Goal: Information Seeking & Learning: Find specific fact

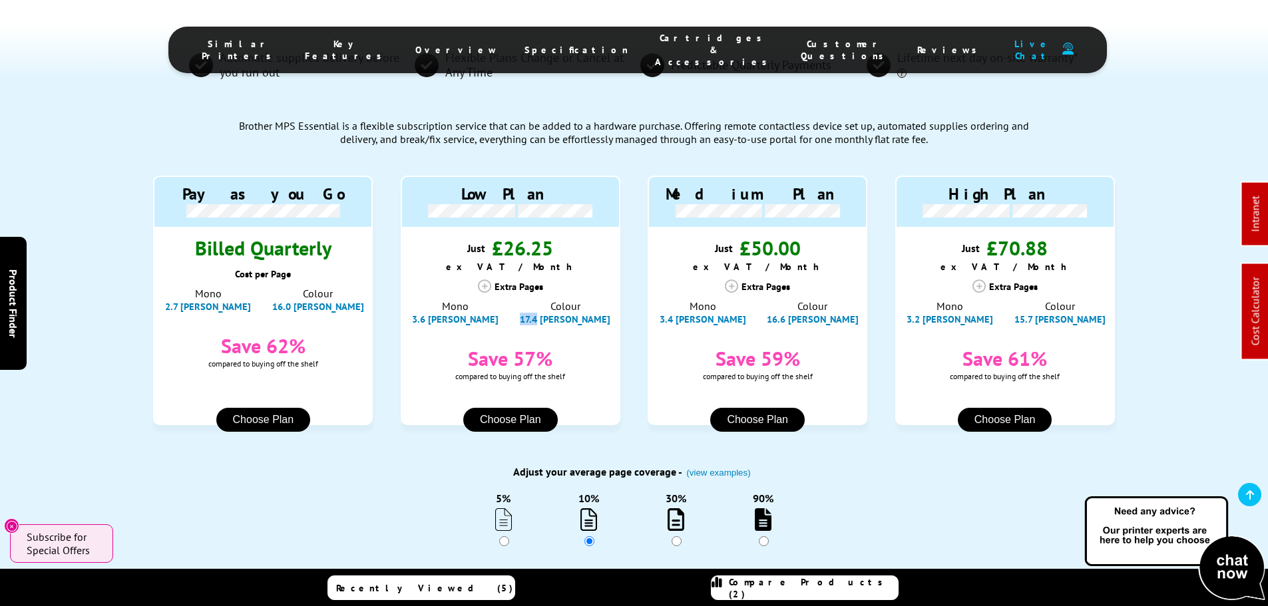
drag, startPoint x: 561, startPoint y: 267, endPoint x: 540, endPoint y: 270, distance: 21.6
click at [540, 300] on div "Colour 17.4 [PERSON_NAME]" at bounding box center [565, 313] width 108 height 26
copy span "17.4"
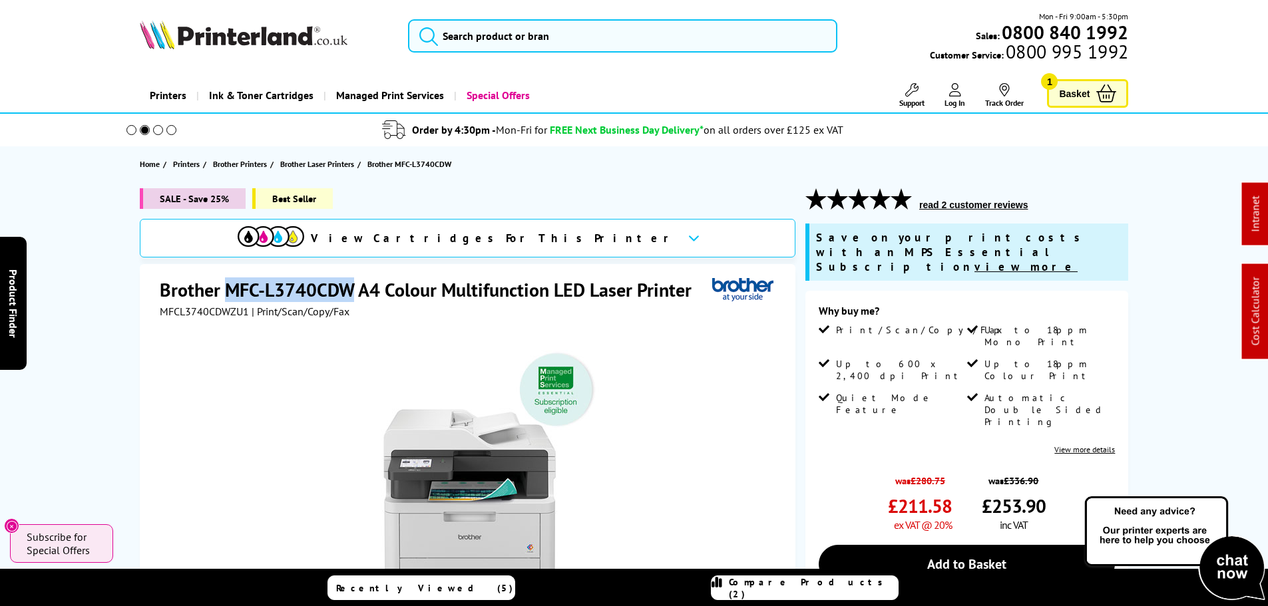
drag, startPoint x: 355, startPoint y: 287, endPoint x: 226, endPoint y: 286, distance: 129.1
click at [226, 286] on h1 "Brother MFC-L3740CDW A4 Colour Multifunction LED Laser Printer" at bounding box center [432, 290] width 545 height 25
copy h1 "MFC-L3740CDW"
drag, startPoint x: 554, startPoint y: 91, endPoint x: 552, endPoint y: 83, distance: 8.9
click at [554, 91] on div "Printers Laser Printers Colour Laser Printers A4 Colour Laser Printers A3 Colou…" at bounding box center [634, 96] width 989 height 34
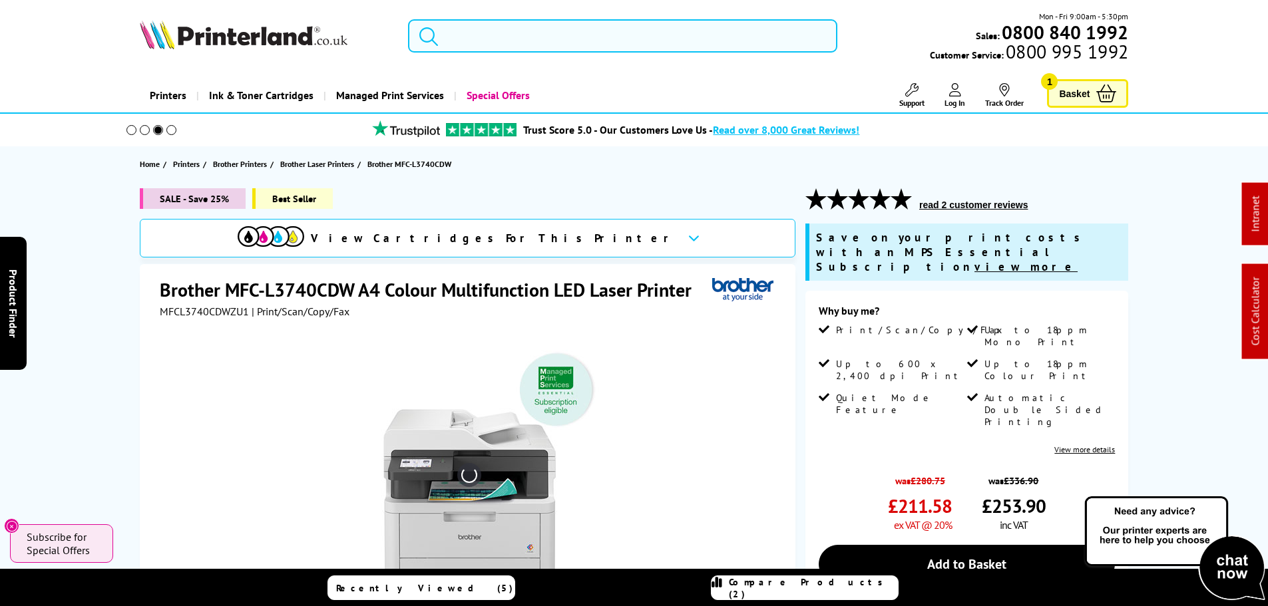
click at [544, 40] on input "search" at bounding box center [622, 35] width 429 height 33
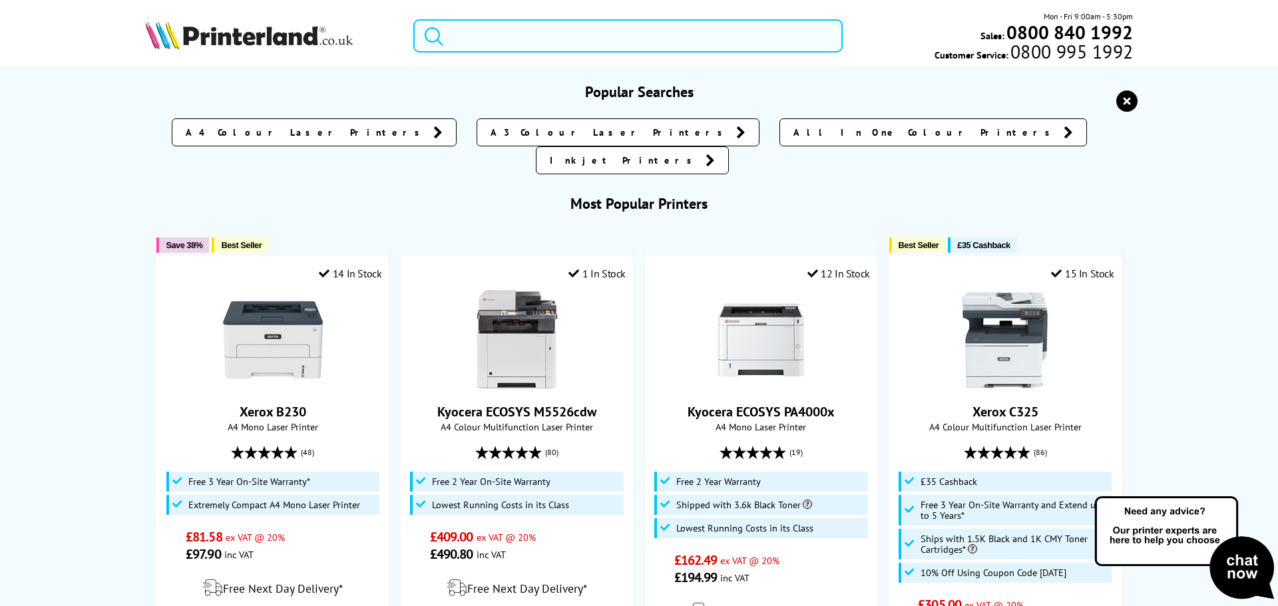
paste input "CLT-C808S"
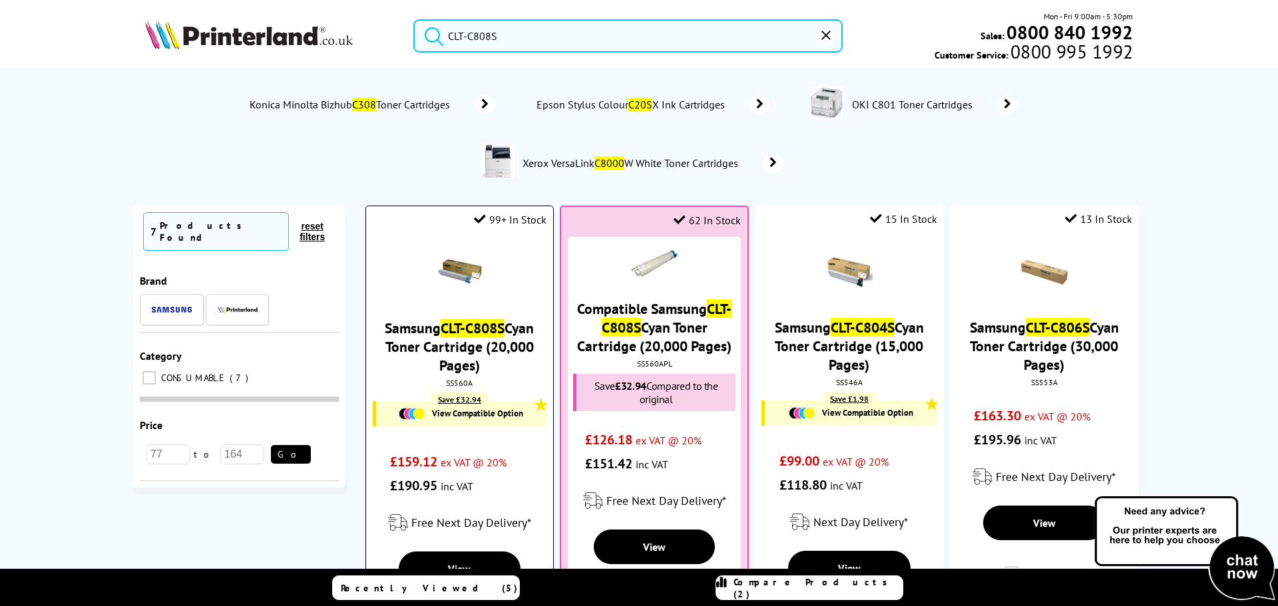
click at [452, 385] on div "SS560A" at bounding box center [459, 383] width 167 height 10
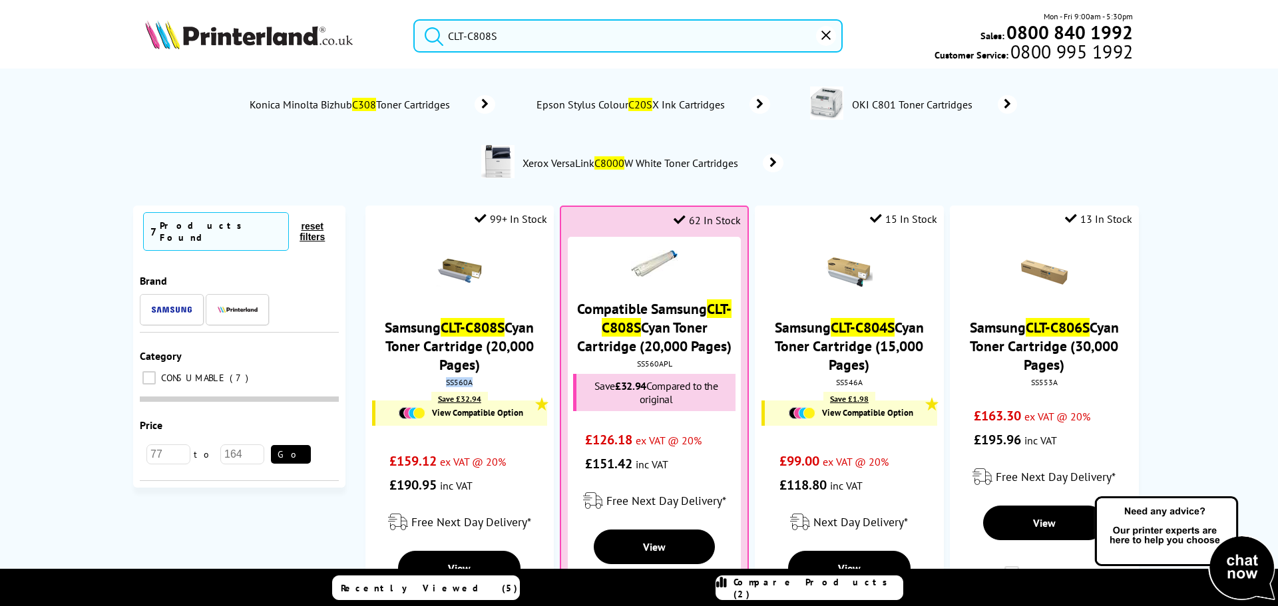
copy div "SS560A"
click at [504, 39] on input "CLT-C808S" at bounding box center [627, 35] width 429 height 33
click at [347, 41] on div "CLT-C808S Mon - Fri 9:00am - 5:30pm Sales: 0800 840 1992 Customer Service: 0800…" at bounding box center [638, 39] width 1065 height 59
paste input "404"
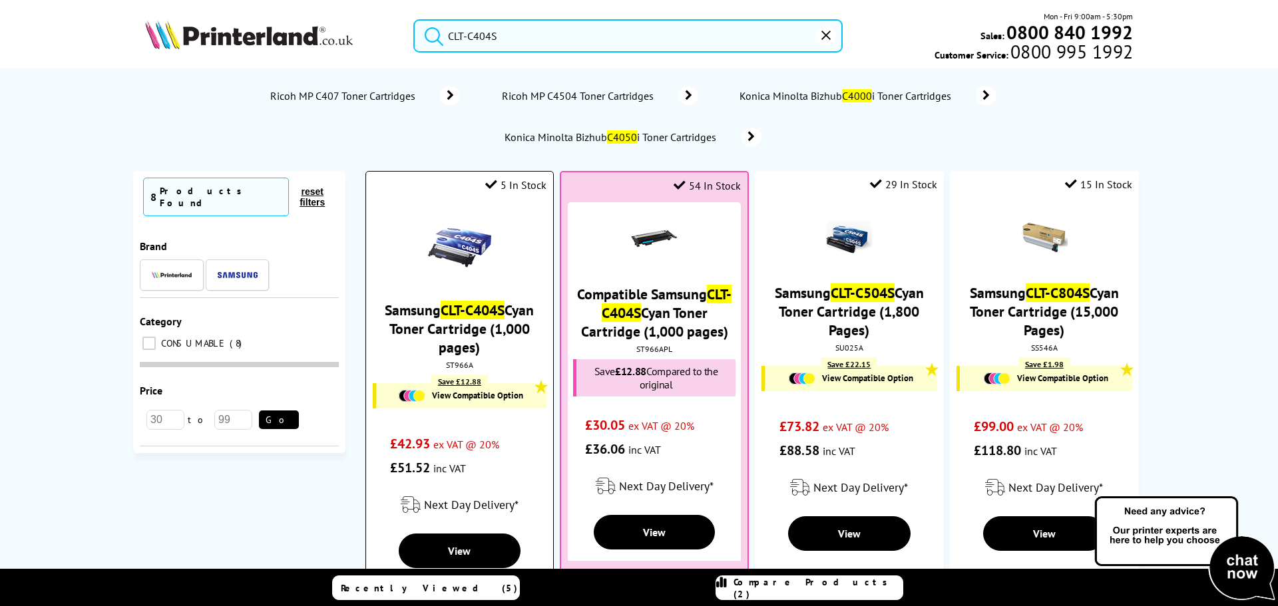
click at [460, 360] on div "ST966A" at bounding box center [459, 365] width 167 height 10
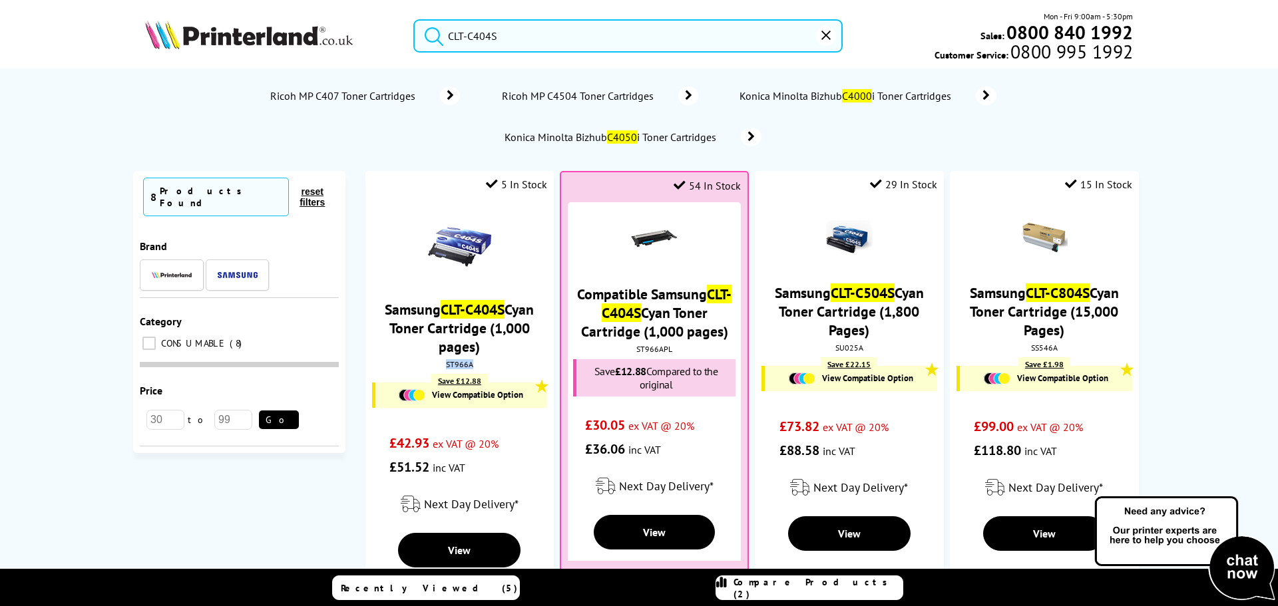
copy div "ST966A"
drag, startPoint x: 556, startPoint y: 33, endPoint x: 628, endPoint y: 35, distance: 72.6
click at [556, 33] on input "CLT-C404S" at bounding box center [627, 35] width 429 height 33
drag, startPoint x: 553, startPoint y: 35, endPoint x: 471, endPoint y: 164, distance: 152.3
click at [270, 35] on div "CLT-C404S Mon - Fri 9:00am - 5:30pm Sales: 0800 840 1992 Customer Service: 0800…" at bounding box center [638, 39] width 1065 height 59
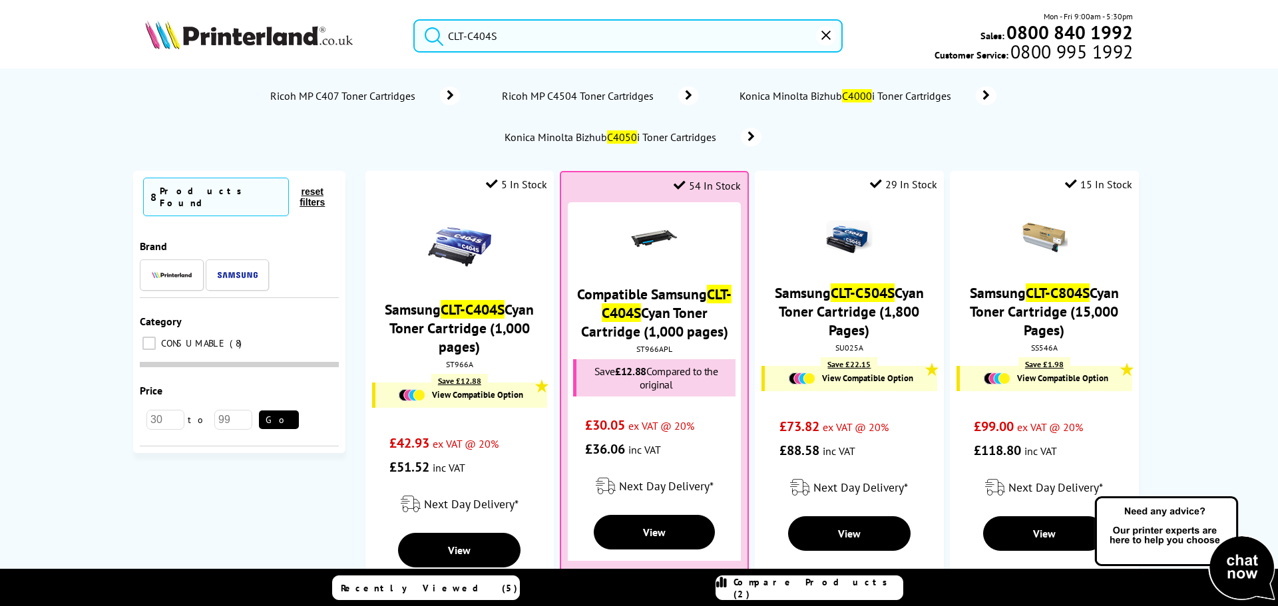
paste input "K"
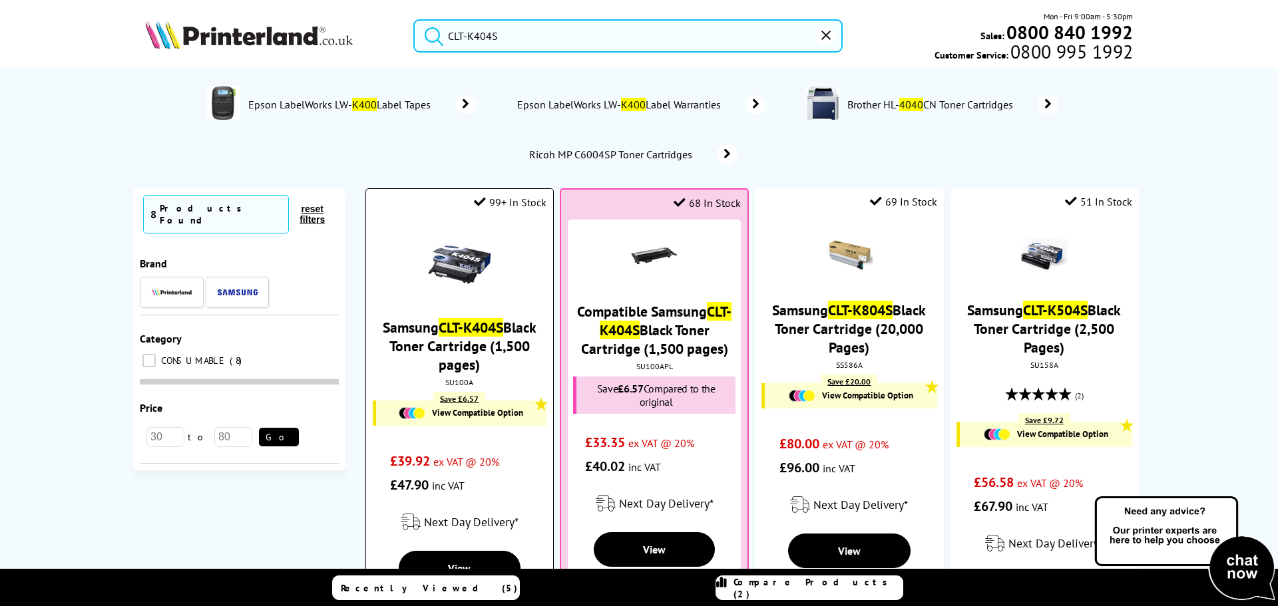
click at [459, 377] on div "SU100A" at bounding box center [459, 382] width 167 height 10
drag, startPoint x: 459, startPoint y: 377, endPoint x: 960, endPoint y: 283, distance: 509.9
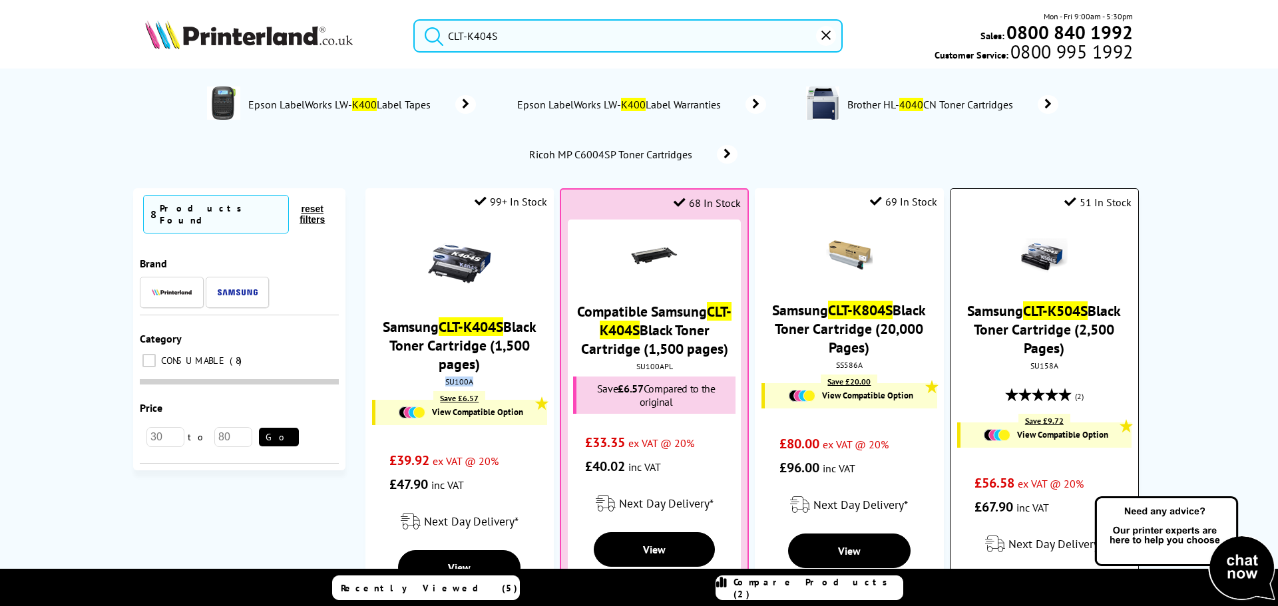
click at [460, 377] on div "SU100A" at bounding box center [459, 382] width 168 height 10
copy div "SU100A"
drag, startPoint x: 548, startPoint y: 33, endPoint x: 584, endPoint y: 37, distance: 35.5
click at [548, 33] on input "CLT-K404S" at bounding box center [627, 35] width 429 height 33
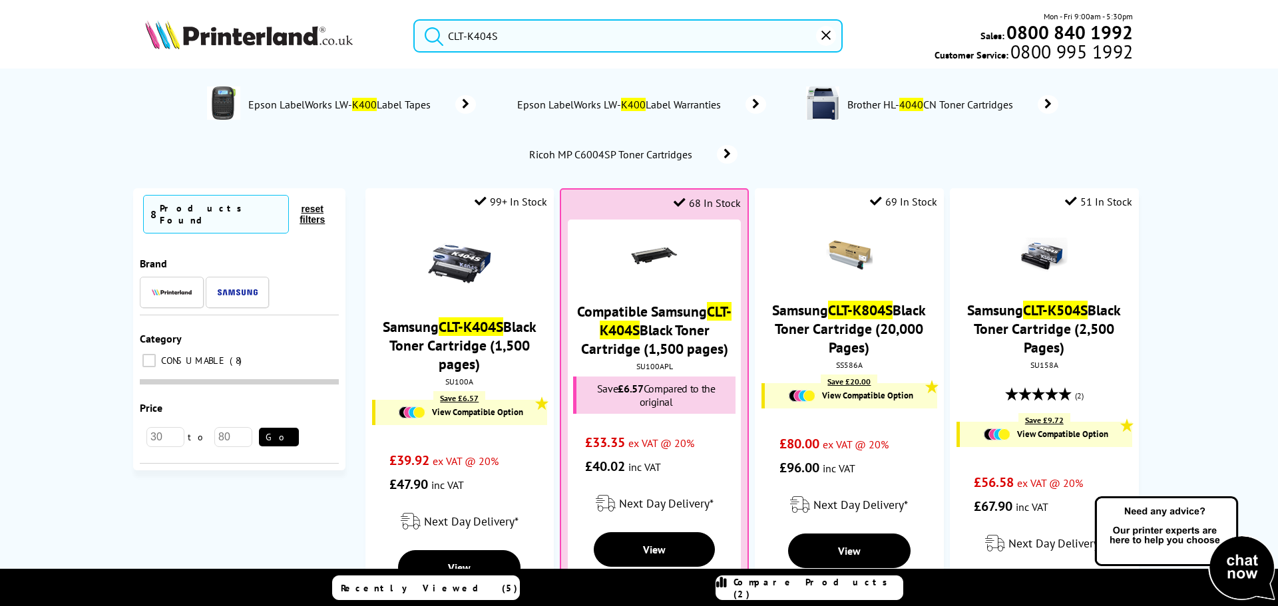
drag, startPoint x: 583, startPoint y: 43, endPoint x: 258, endPoint y: 29, distance: 325.1
click at [334, 33] on div "CLT-K404S Mon - Fri 9:00am - 5:30pm Sales: 0800 840 1992 Customer Service: 0800…" at bounding box center [638, 39] width 1065 height 59
paste input "Y"
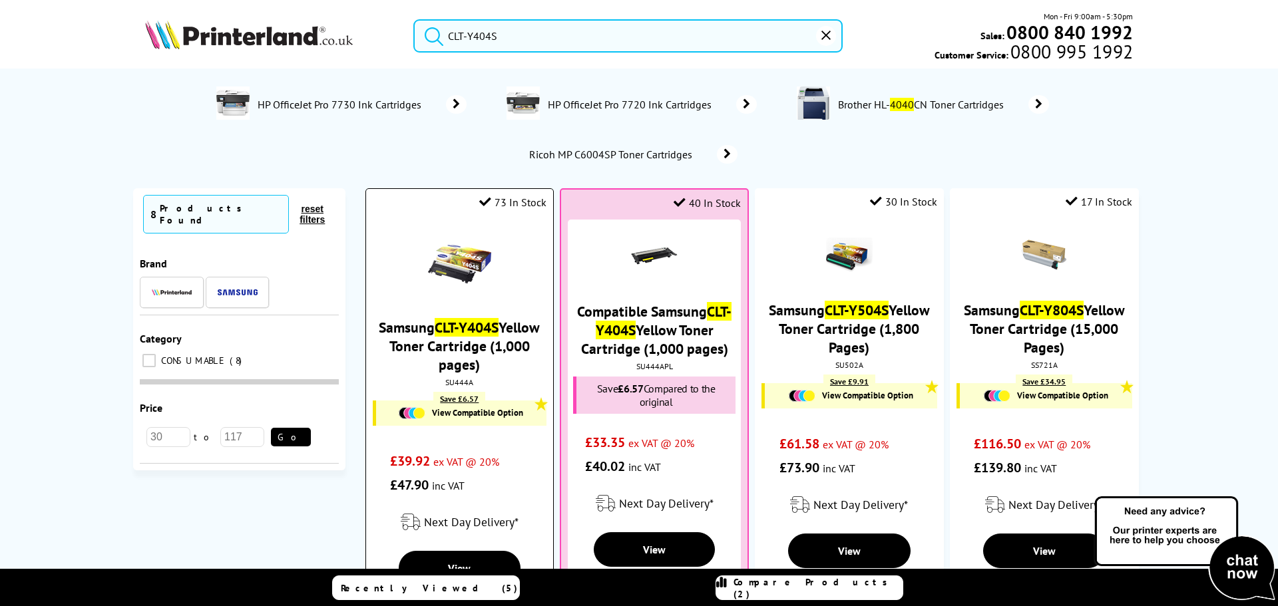
click at [452, 385] on div "SU444A" at bounding box center [459, 382] width 167 height 10
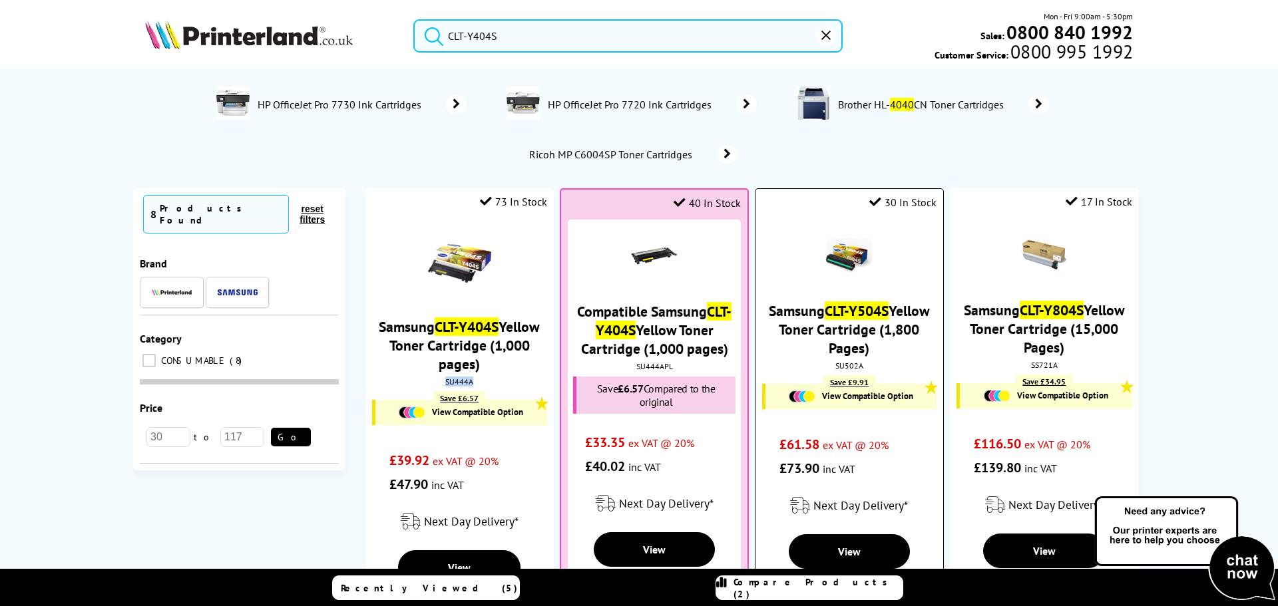
drag, startPoint x: 452, startPoint y: 385, endPoint x: 887, endPoint y: 312, distance: 440.7
click at [451, 385] on div "SU444A" at bounding box center [459, 382] width 168 height 10
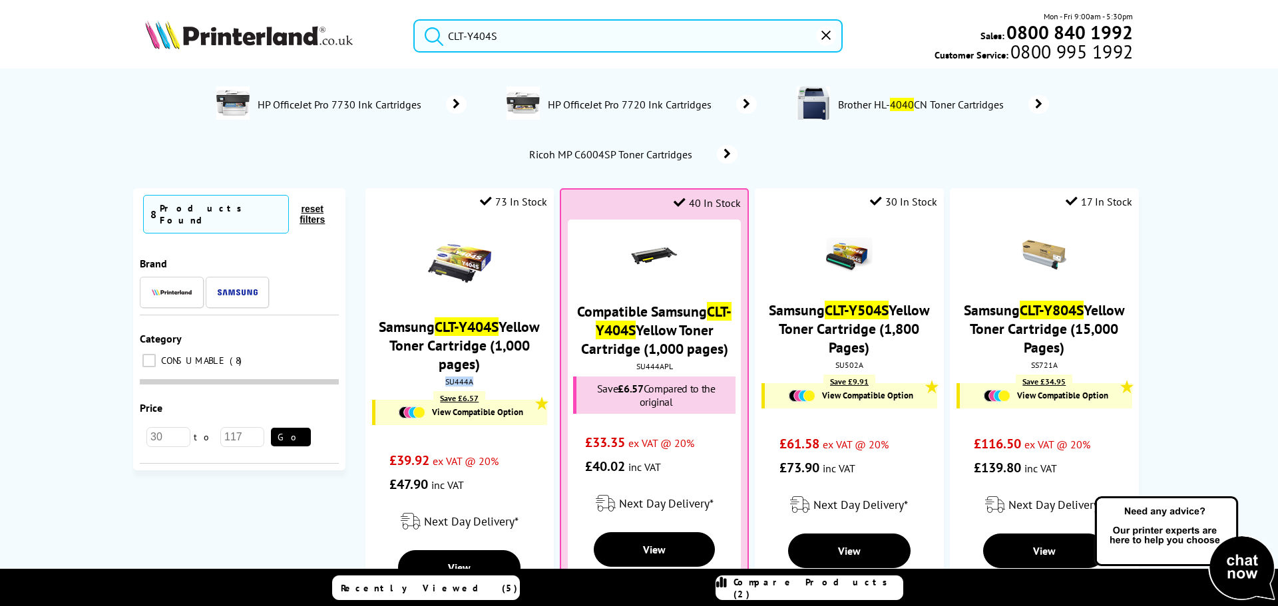
copy div "SU444A"
drag, startPoint x: 542, startPoint y: 25, endPoint x: 586, endPoint y: 31, distance: 44.4
click at [542, 25] on input "CLT-Y404S" at bounding box center [627, 35] width 429 height 33
drag, startPoint x: 586, startPoint y: 31, endPoint x: 423, endPoint y: 99, distance: 176.4
click at [318, 22] on div "CLT-Y404S Mon - Fri 9:00am - 5:30pm Sales: 0800 840 1992 Customer Service: 0800…" at bounding box center [638, 39] width 1065 height 59
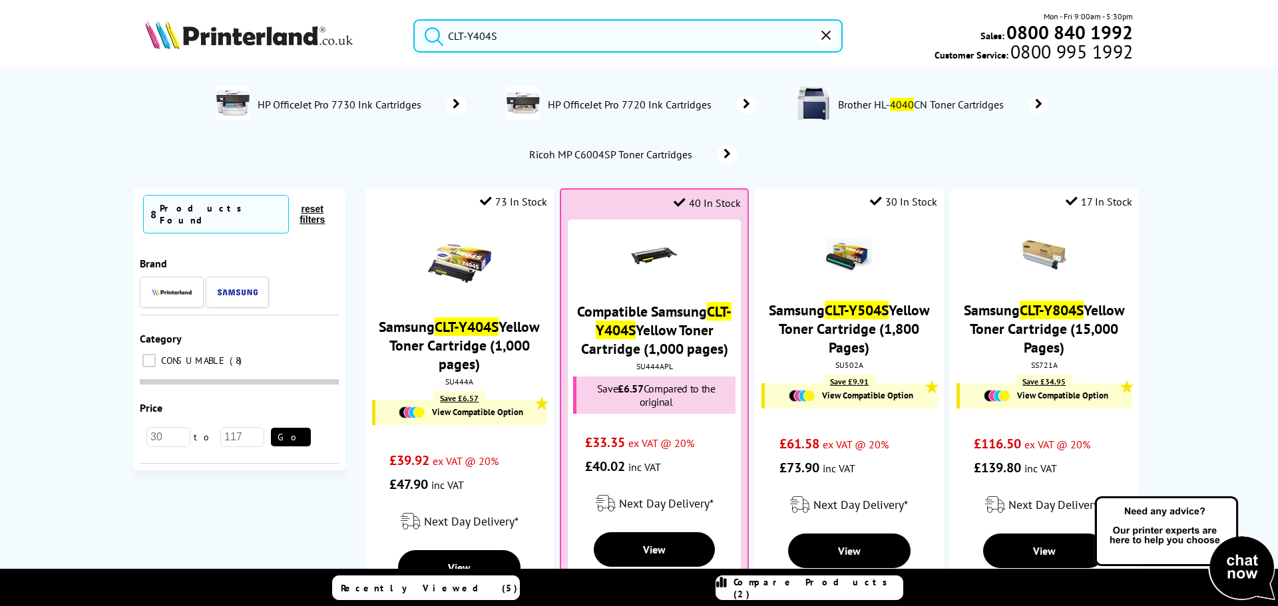
paste input "K808"
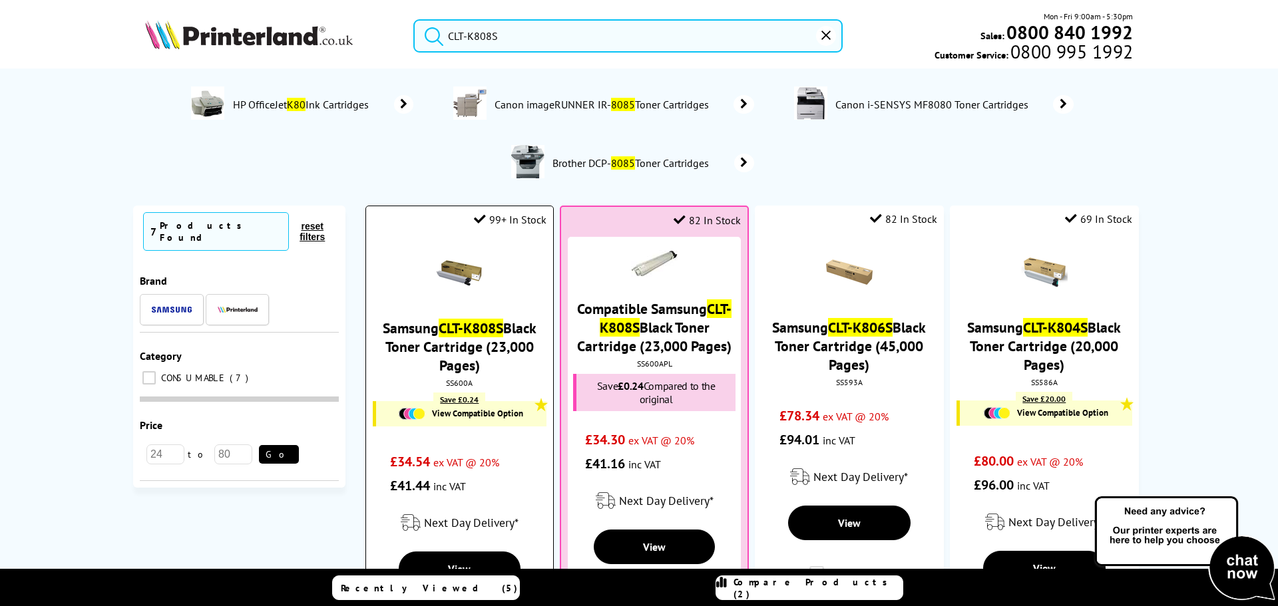
click at [450, 385] on div "SS600A" at bounding box center [459, 383] width 167 height 10
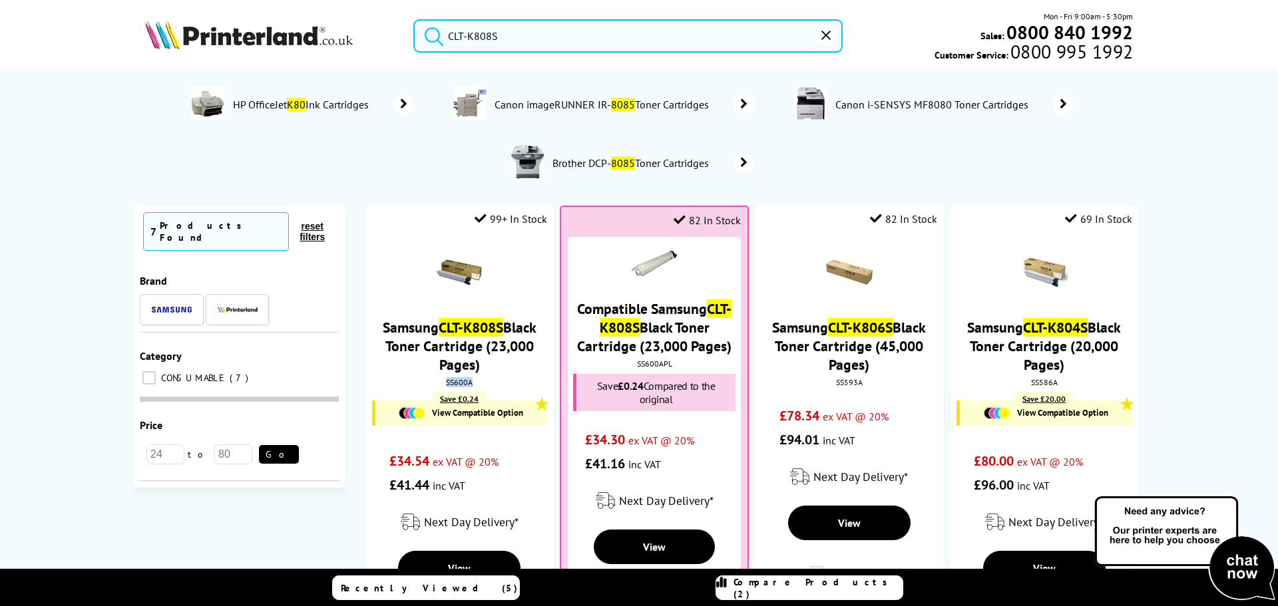
copy div "SS600A"
drag, startPoint x: 542, startPoint y: 35, endPoint x: 562, endPoint y: 35, distance: 19.3
click at [542, 35] on input "CLT-K808S" at bounding box center [627, 35] width 429 height 33
drag, startPoint x: 525, startPoint y: 35, endPoint x: 581, endPoint y: 194, distance: 169.2
click at [280, 17] on div "CLT-K808S Mon - Fri 9:00am - 5:30pm Sales: 0800 840 1992 Customer Service: 0800…" at bounding box center [638, 39] width 1065 height 59
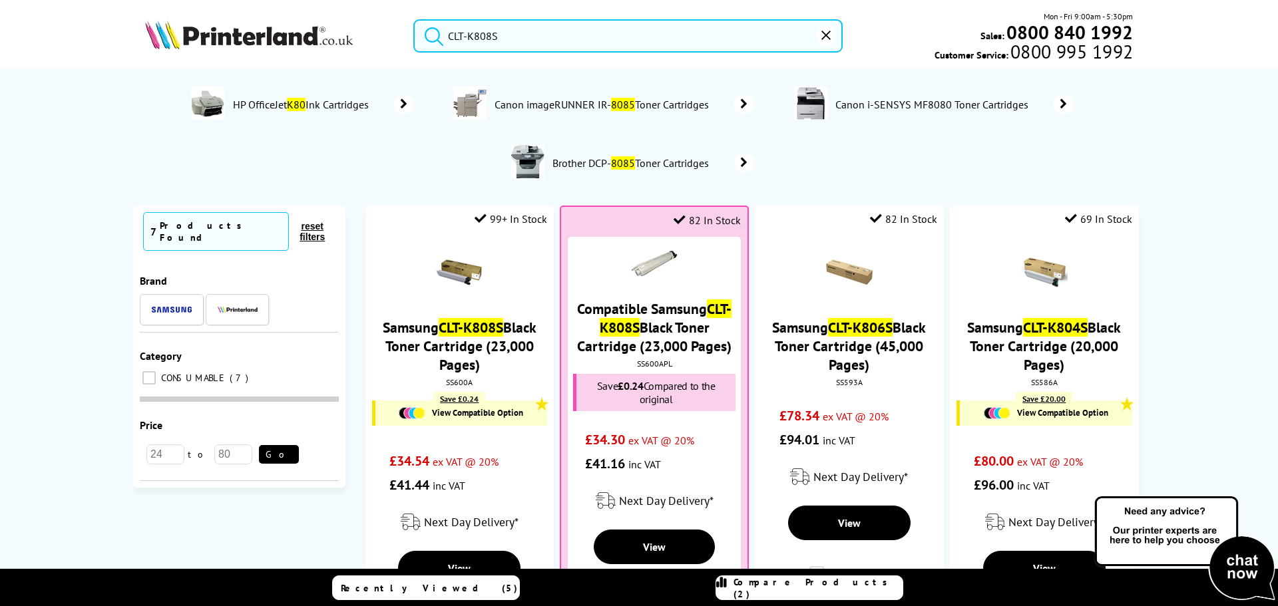
paste input "M"
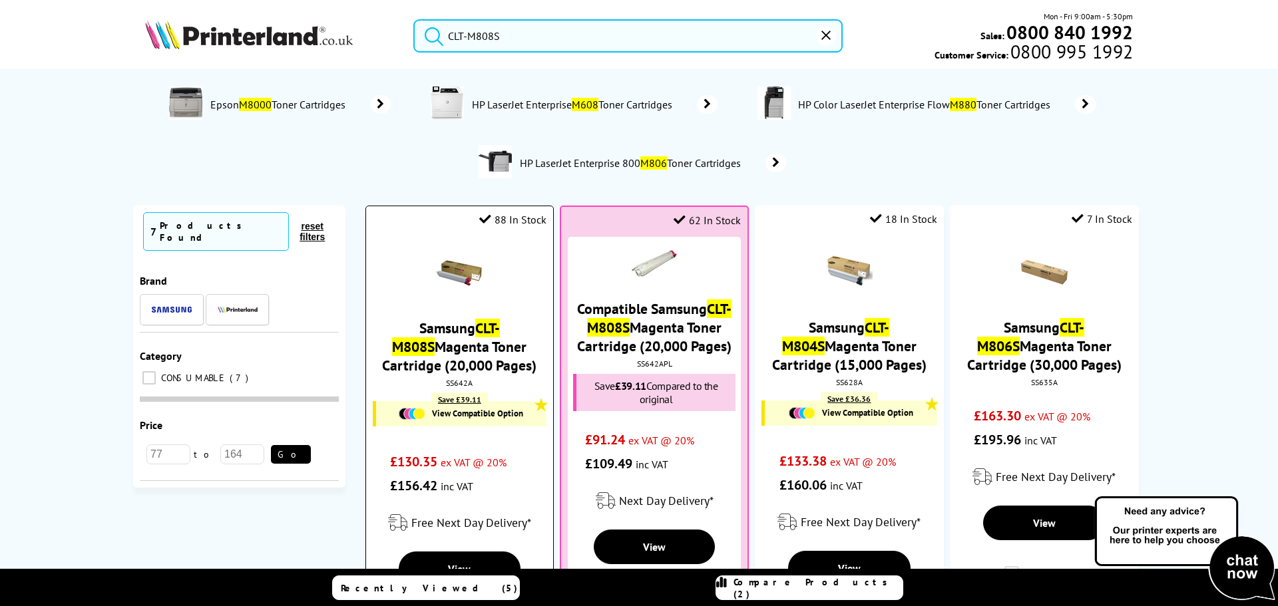
click at [445, 383] on div "SS642A" at bounding box center [459, 383] width 167 height 10
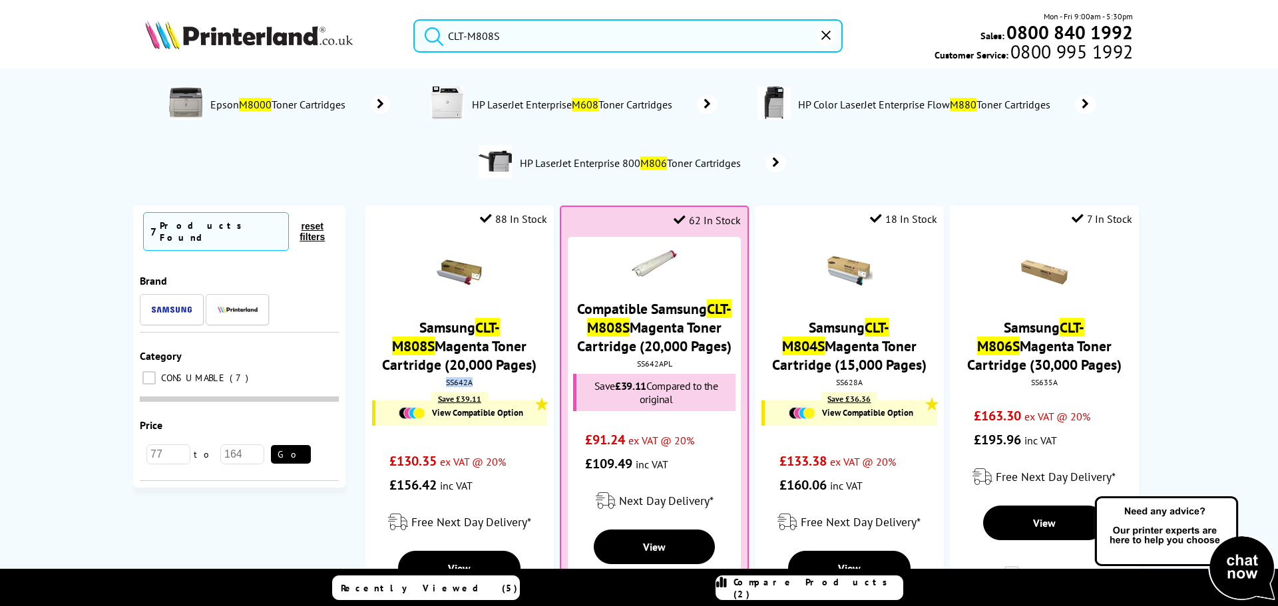
copy div "SS642A"
click at [551, 29] on input "CLT-M808S" at bounding box center [627, 35] width 429 height 33
click at [393, 31] on div "CLT-M808S Mon - Fri 9:00am - 5:30pm Sales: 0800 840 1992 Customer Service: 0800…" at bounding box center [638, 39] width 1065 height 59
paste input "MLT-D101"
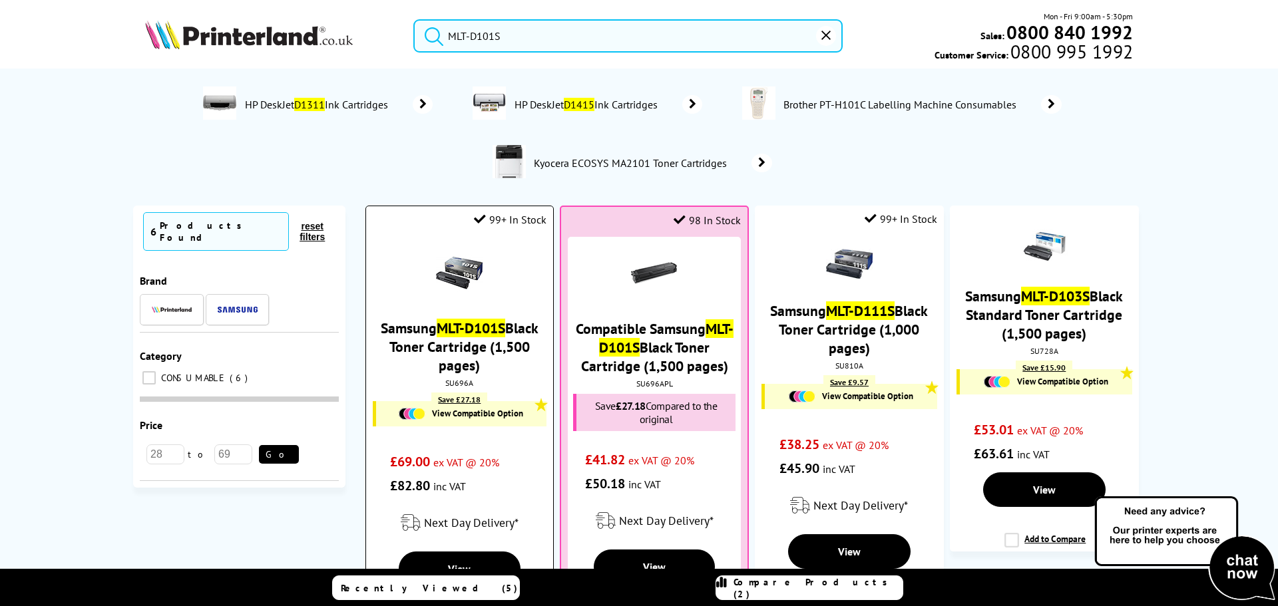
click at [455, 385] on div "SU696A" at bounding box center [459, 383] width 167 height 10
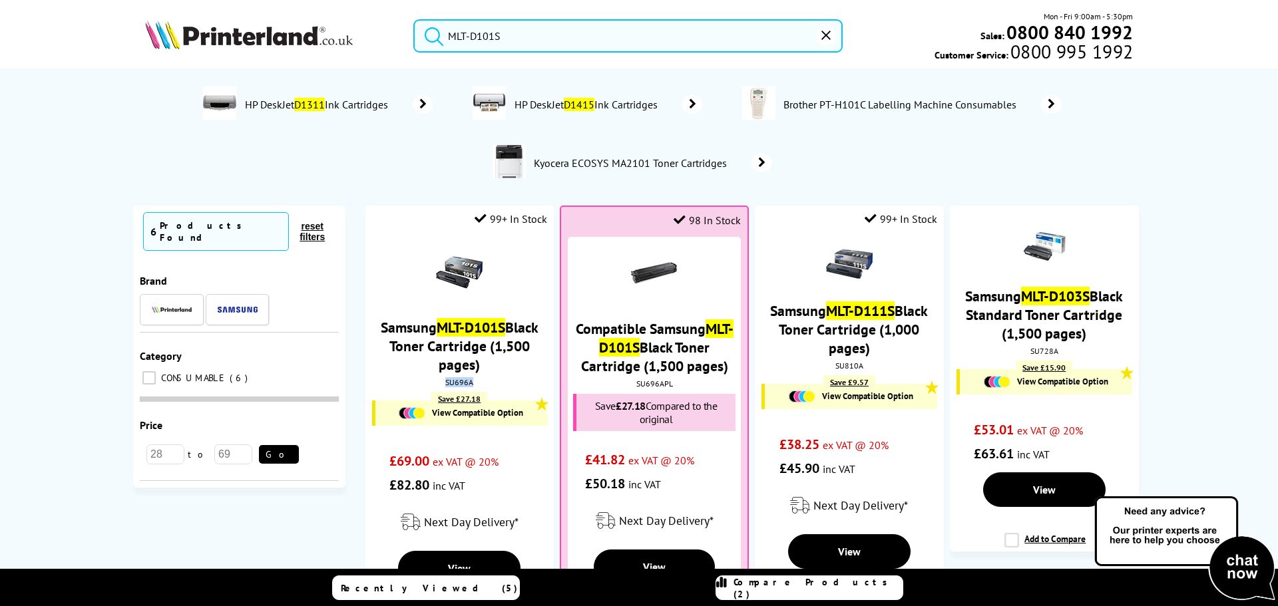
copy div "SU696A"
click at [558, 45] on input "MLT-D101S" at bounding box center [627, 35] width 429 height 33
drag, startPoint x: 610, startPoint y: 38, endPoint x: 351, endPoint y: 81, distance: 261.7
click at [339, 5] on header "MLT-D101S Mon - Fri 9:00am - 5:30pm Sales: 0800 840 1992 Customer Service: 0800…" at bounding box center [639, 57] width 1278 height 114
paste input "43"
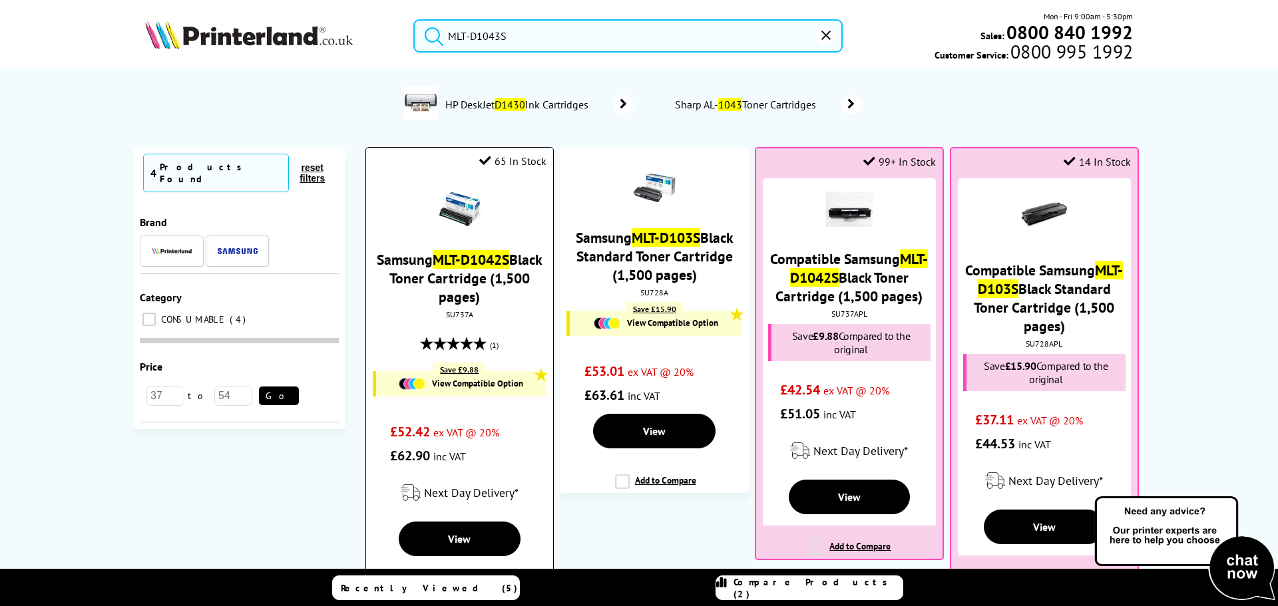
click at [459, 317] on div "SU737A" at bounding box center [459, 314] width 167 height 10
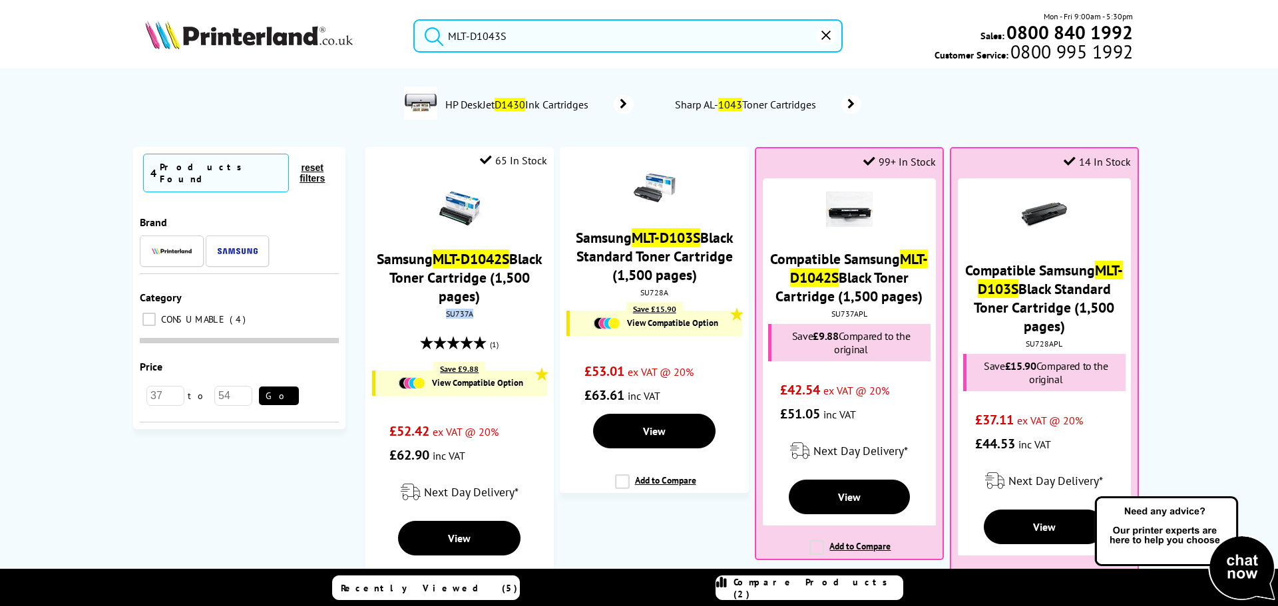
copy div "SU737A"
click at [523, 31] on input "MLT-D1043S" at bounding box center [627, 35] width 429 height 33
drag, startPoint x: 609, startPoint y: 40, endPoint x: 418, endPoint y: 95, distance: 198.8
click at [339, 20] on div "MLT-D1043S Mon - Fri 9:00am - 5:30pm Sales: 0800 840 1992 Customer Service: 080…" at bounding box center [638, 39] width 1065 height 59
paste input "CLT-Y808"
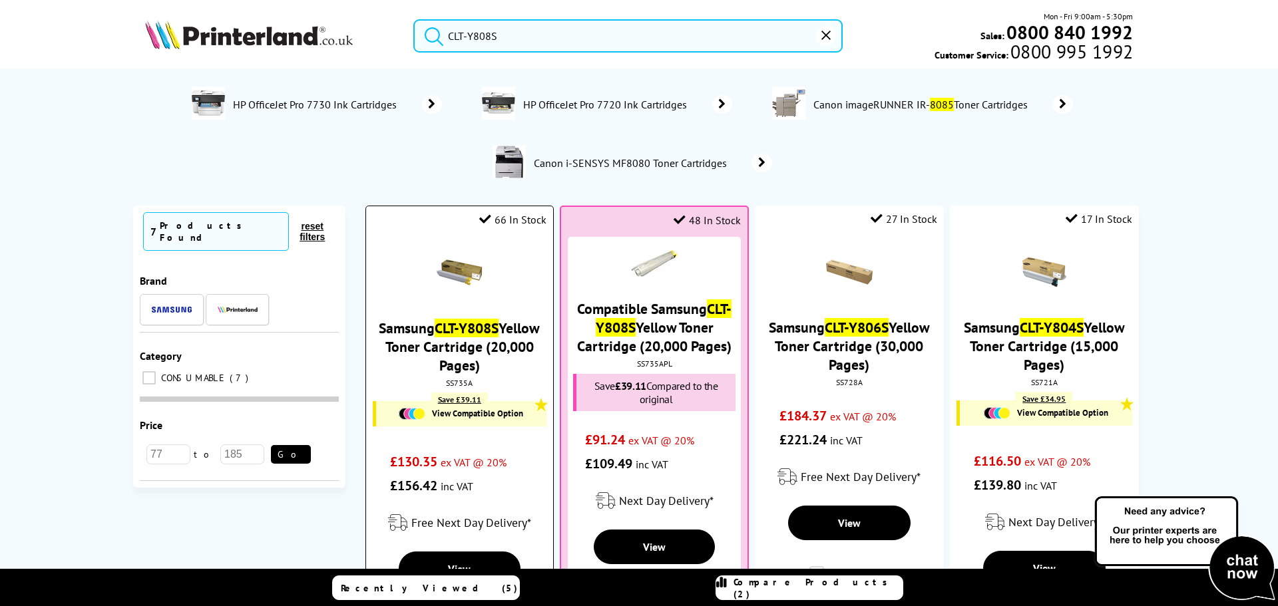
click at [453, 380] on div "SS735A" at bounding box center [459, 383] width 167 height 10
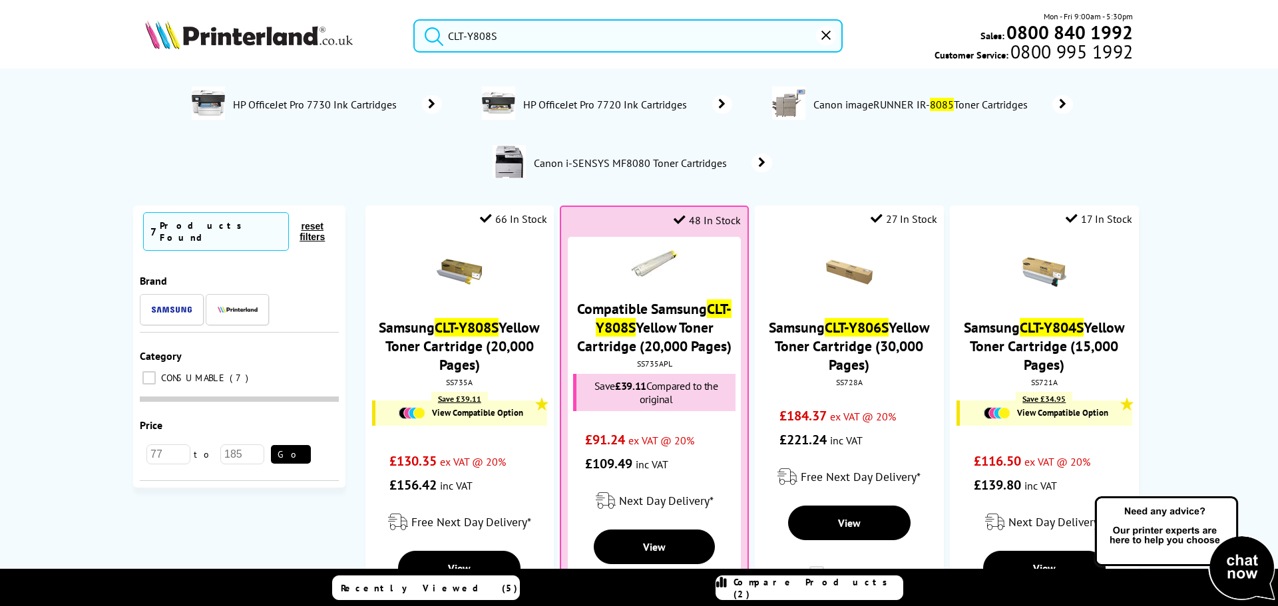
click at [595, 45] on input "CLT-Y808S" at bounding box center [627, 35] width 429 height 33
drag, startPoint x: 594, startPoint y: 54, endPoint x: 238, endPoint y: 3, distance: 359.6
click at [190, 3] on header "CLT-Y808S Mon - Fri 9:00am - 5:30pm Sales: 0800 840 1992 Customer Service: 0800…" at bounding box center [639, 57] width 1278 height 114
paste input "29S0013BOIH"
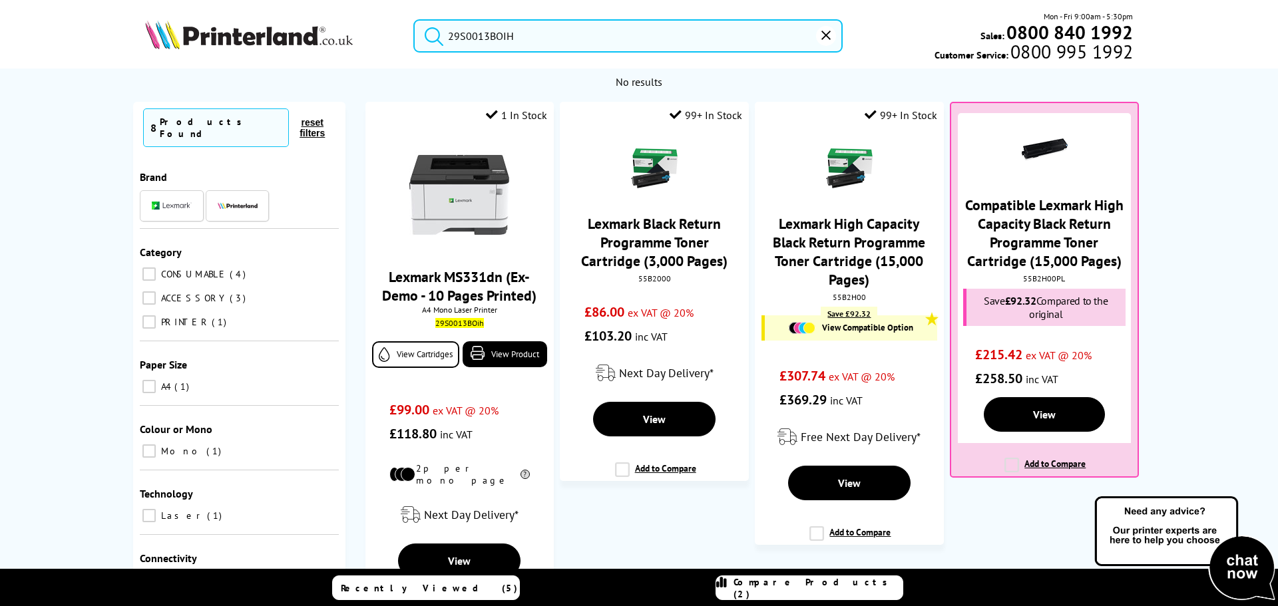
drag, startPoint x: 555, startPoint y: 23, endPoint x: 204, endPoint y: 25, distance: 350.8
click at [202, 24] on div "29S0013BOIH Mon - Fri 9:00am - 5:30pm Sales: 0800 840 1992 Customer Service: 08…" at bounding box center [638, 39] width 1065 height 59
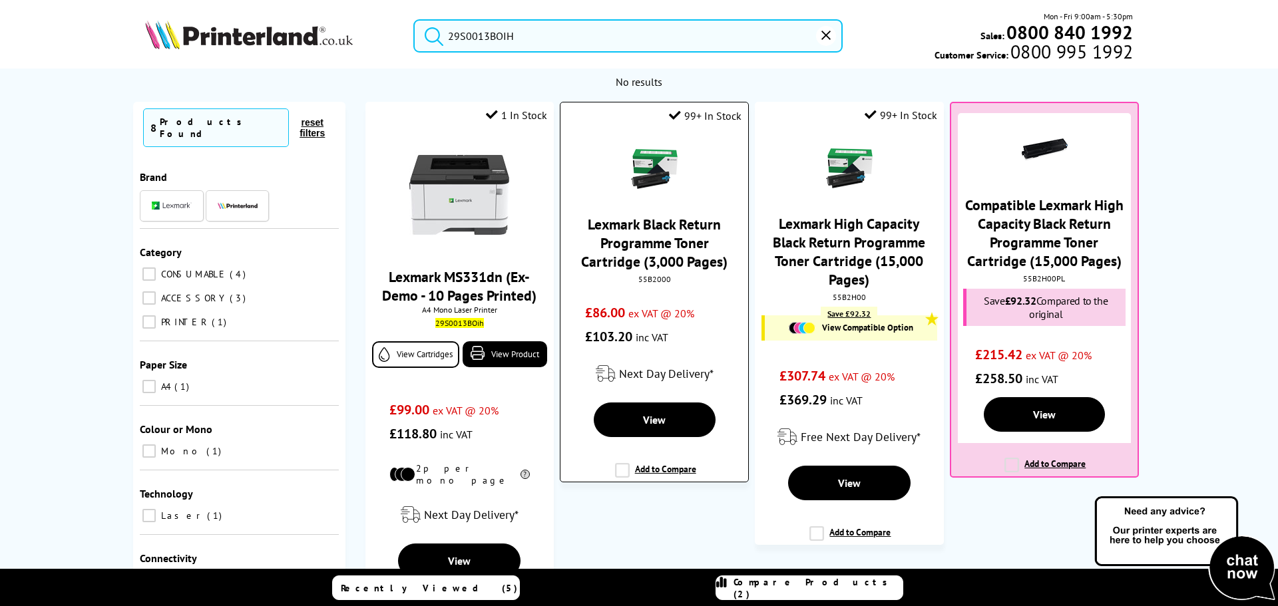
paste input "537P6B"
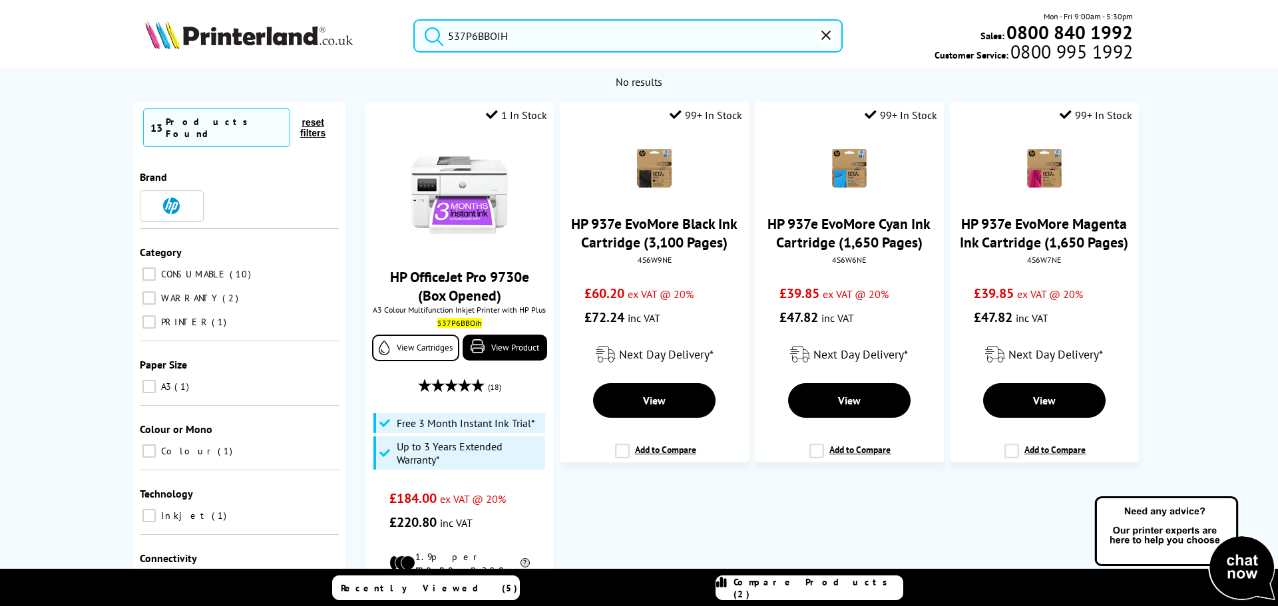
drag, startPoint x: 594, startPoint y: 30, endPoint x: 896, endPoint y: 99, distance: 309.3
click at [282, 7] on header "537P6BBOIH Mon - Fri 9:00am - 5:30pm Sales: 0800 840 1992 Customer Service: 080…" at bounding box center [639, 57] width 1278 height 114
paste input "456C013"
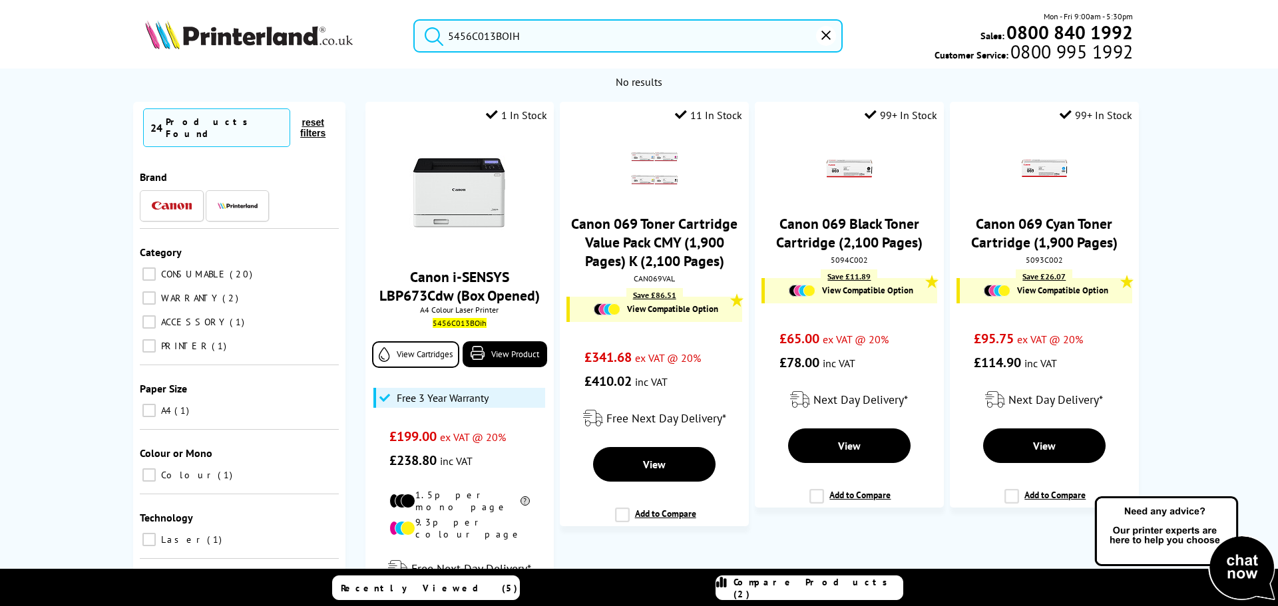
drag, startPoint x: 270, startPoint y: 22, endPoint x: 542, endPoint y: 50, distance: 273.6
click at [160, 6] on header "5456C013BOIH Mon - Fri 9:00am - 5:30pm Sales: 0800 840 1992 Customer Service: 0…" at bounding box center [639, 57] width 1278 height 114
paste input "C11CJ20401CE"
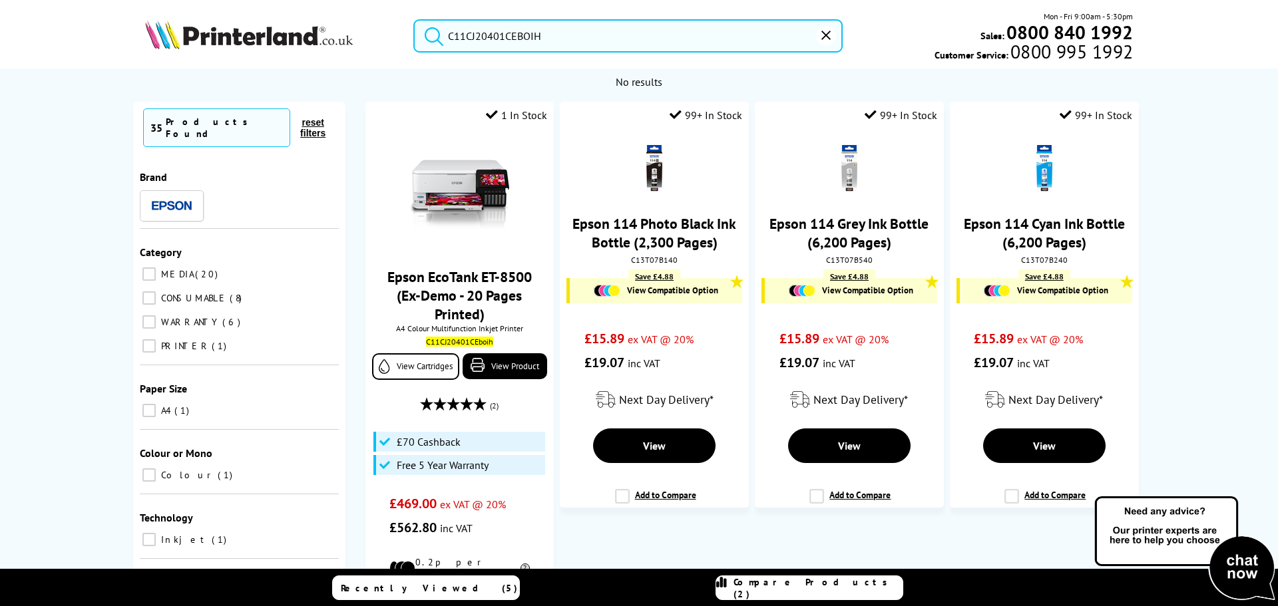
click at [599, 42] on input "C11CJ20401CEBOIH" at bounding box center [627, 35] width 429 height 33
drag, startPoint x: 593, startPoint y: 38, endPoint x: 400, endPoint y: 39, distance: 193.0
click at [271, 23] on div "C11CJ20401CEBOIH Mon - Fri 9:00am - 5:30pm Sales: 0800 840 1992 Customer Servic…" at bounding box center [638, 39] width 1065 height 59
paste input "DCPL2620DWZU1"
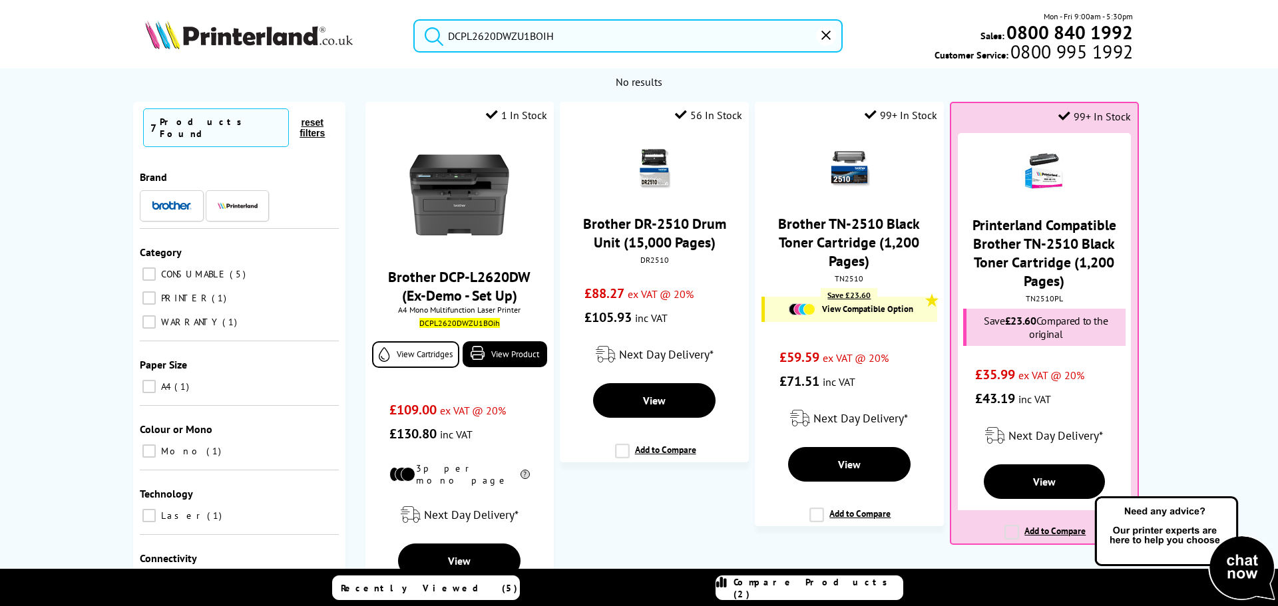
drag, startPoint x: 449, startPoint y: 25, endPoint x: 679, endPoint y: 43, distance: 231.0
click at [451, 25] on input "DCPL2620DWZU1BOIH" at bounding box center [627, 35] width 429 height 33
drag, startPoint x: 686, startPoint y: 43, endPoint x: 186, endPoint y: 3, distance: 501.5
click at [205, 5] on header "DCPL2620DWZU1BOIH Mon - Fri 9:00am - 5:30pm Sales: 0800 840 1992 Customer Servi…" at bounding box center [639, 57] width 1278 height 114
paste input "6"
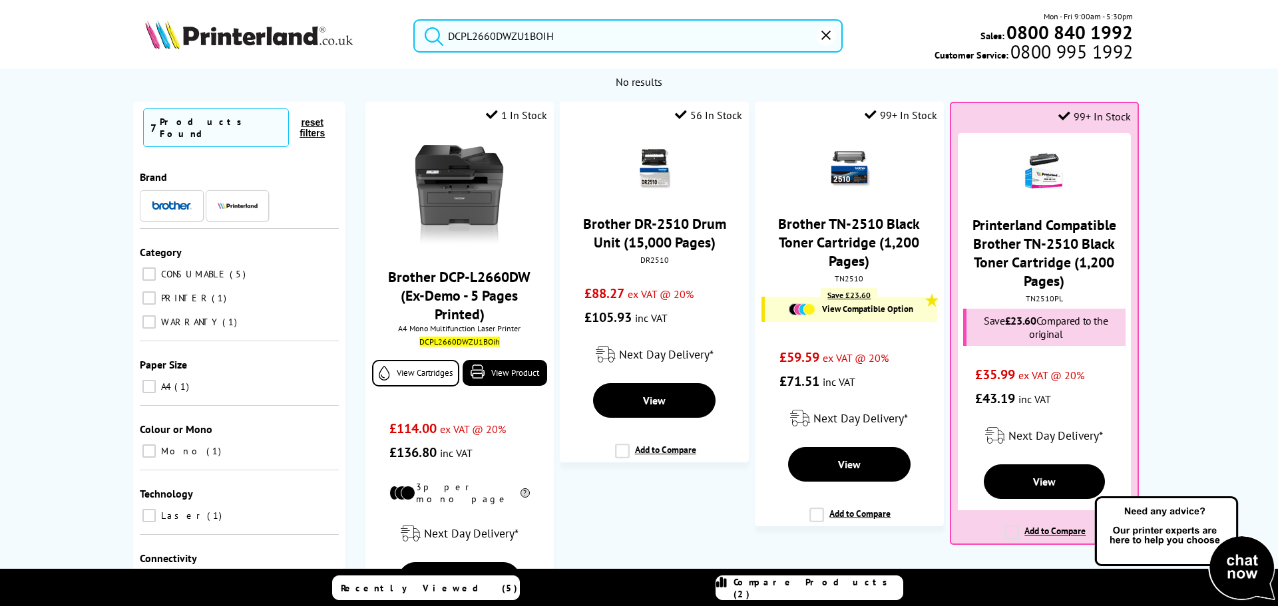
click at [553, 27] on input "DCPL2660DWZU1BOIH" at bounding box center [627, 35] width 429 height 33
drag, startPoint x: 642, startPoint y: 40, endPoint x: 189, endPoint y: -9, distance: 455.2
paste input "HLL2445"
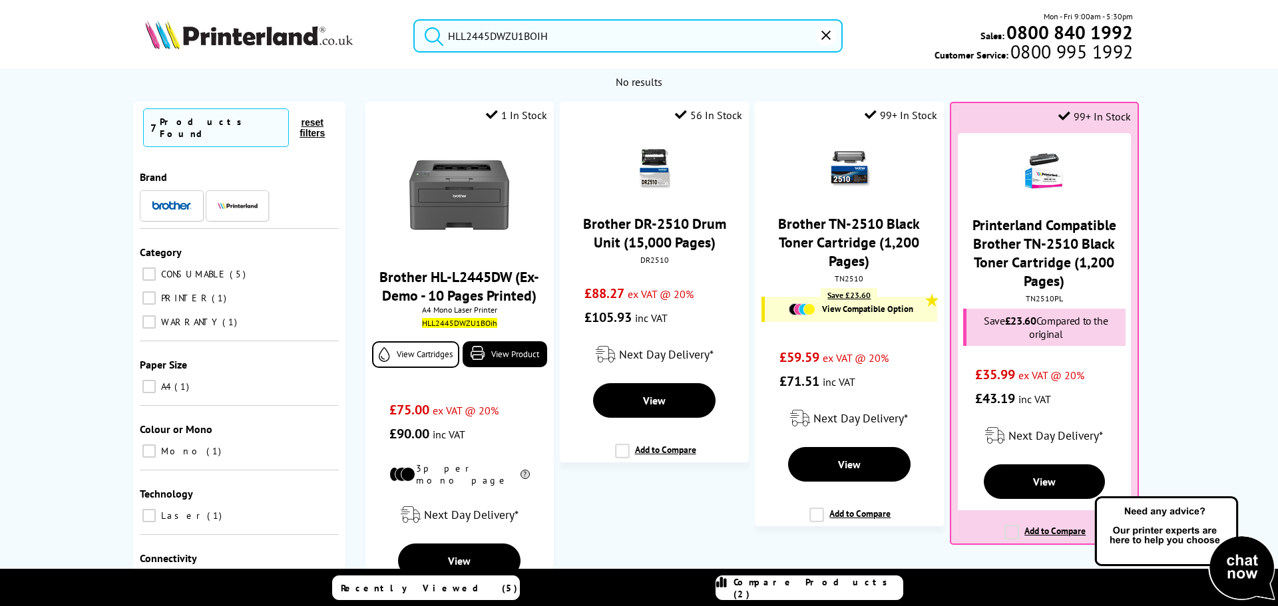
click at [498, 15] on div "HLL2445DWZU1BOIH Mon - Fri 9:00am - 5:30pm Sales: 0800 840 1992 Customer Servic…" at bounding box center [638, 39] width 1065 height 59
drag, startPoint x: 621, startPoint y: 31, endPoint x: 233, endPoint y: 20, distance: 388.2
click at [138, 3] on header "HLL2445DWZU1BOIH Mon - Fri 9:00am - 5:30pm Sales: 0800 840 1992 Customer Servic…" at bounding box center [639, 57] width 1278 height 114
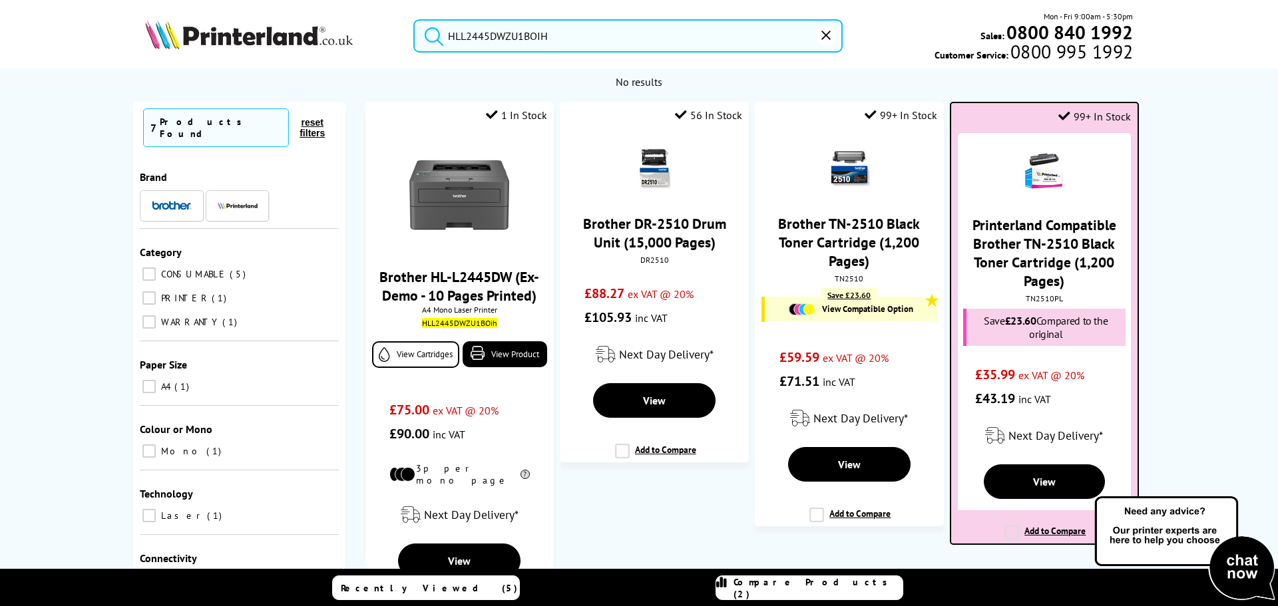
paste input "5215DNQK"
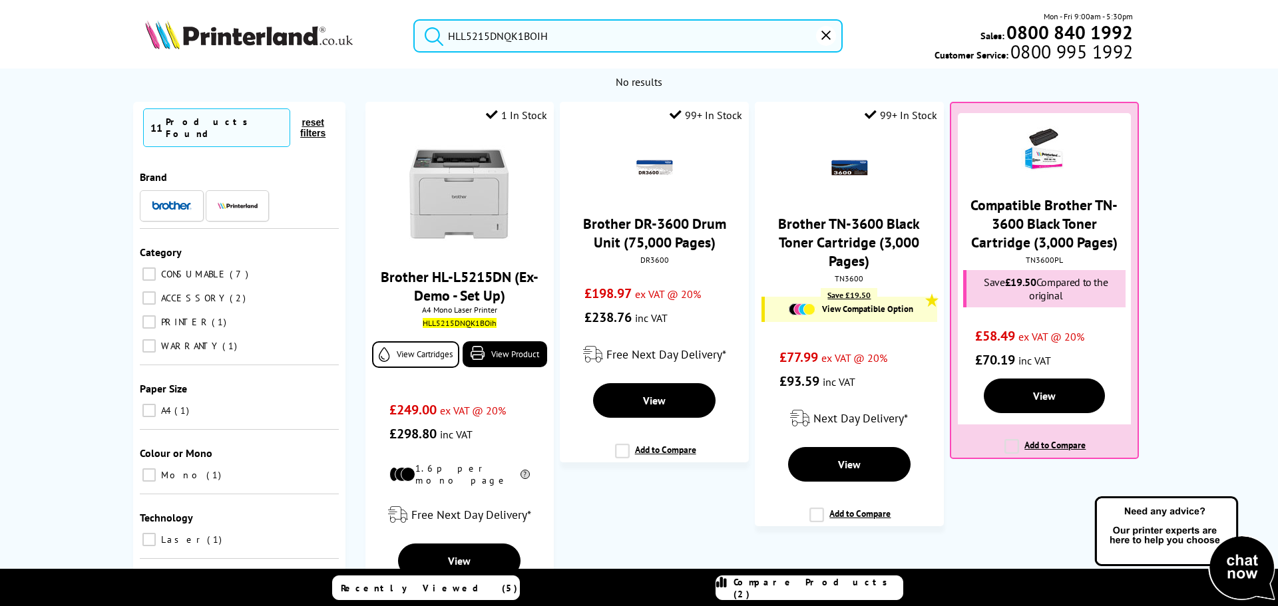
drag, startPoint x: 489, startPoint y: 41, endPoint x: 504, endPoint y: 37, distance: 15.7
click at [489, 41] on input "HLL5215DNQK1BOIH" at bounding box center [627, 35] width 429 height 33
drag, startPoint x: 603, startPoint y: 37, endPoint x: 236, endPoint y: -7, distance: 370.0
paste input "8240CDWQJ"
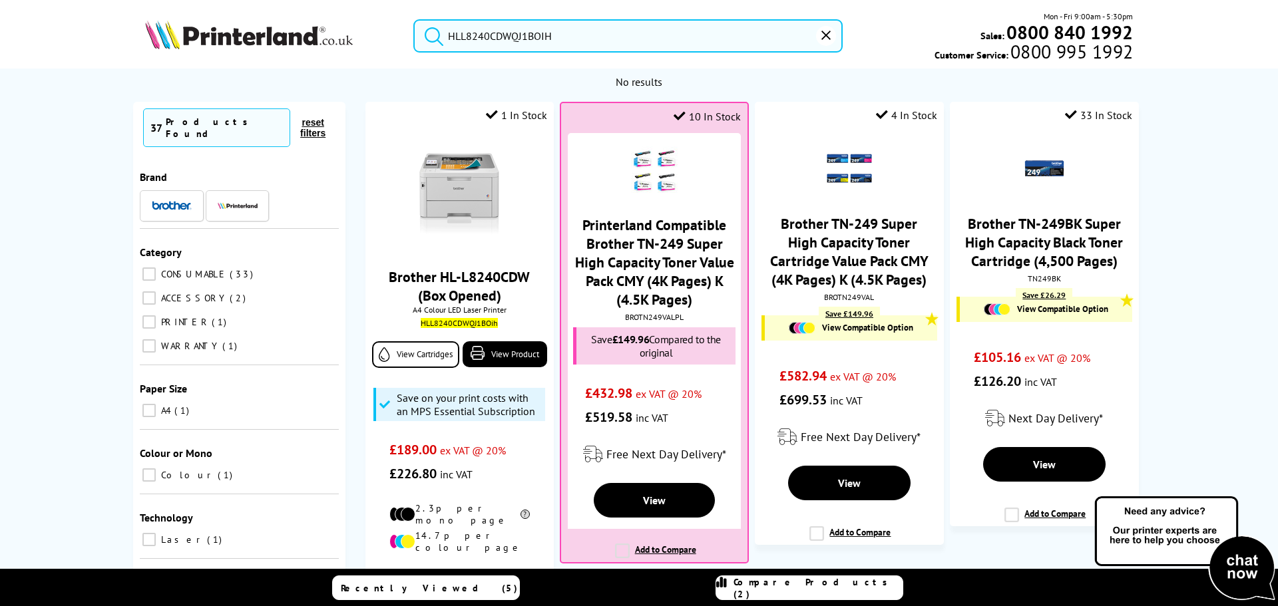
drag, startPoint x: 518, startPoint y: 31, endPoint x: 531, endPoint y: 31, distance: 12.6
click at [524, 31] on input "HLL8240CDWQJ1BOIH" at bounding box center [627, 35] width 429 height 33
drag, startPoint x: 656, startPoint y: 37, endPoint x: 226, endPoint y: -8, distance: 432.3
paste input "MFCL839"
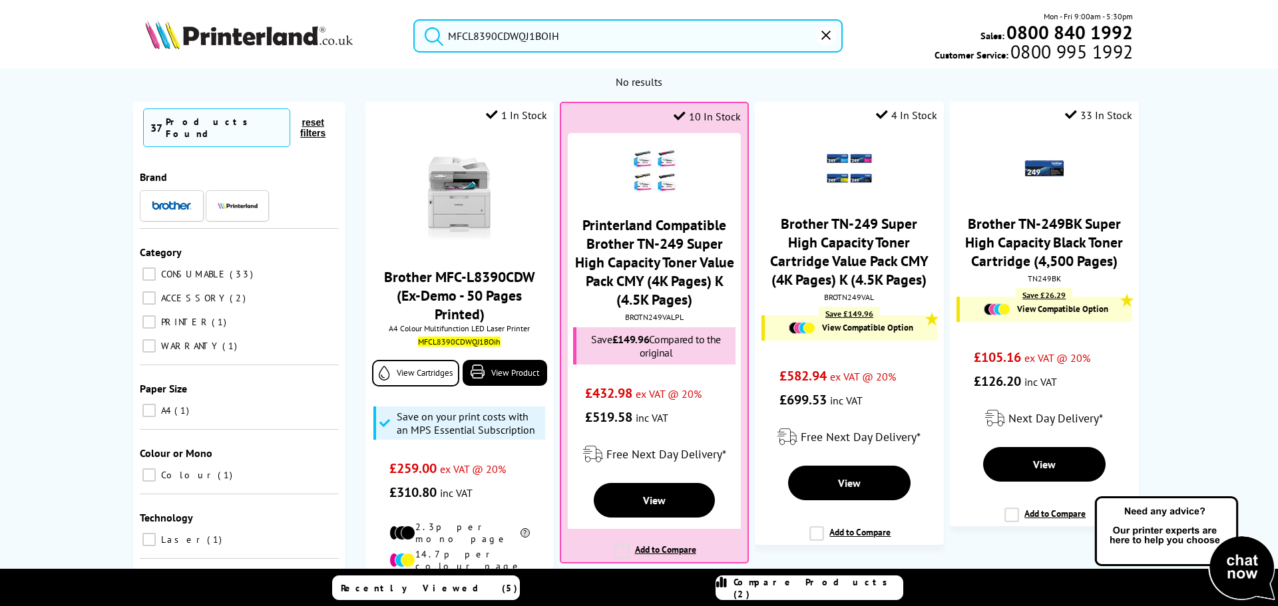
type input "MFCL8390CDWQJ1BOIH"
